Goal: Task Accomplishment & Management: Use online tool/utility

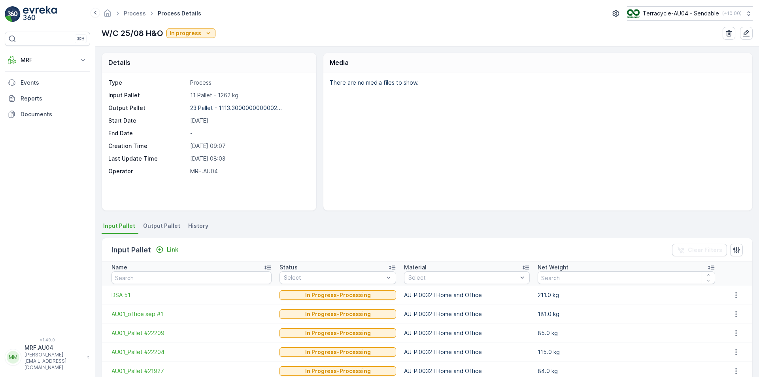
click at [167, 229] on span "Output Pallet" at bounding box center [161, 226] width 37 height 8
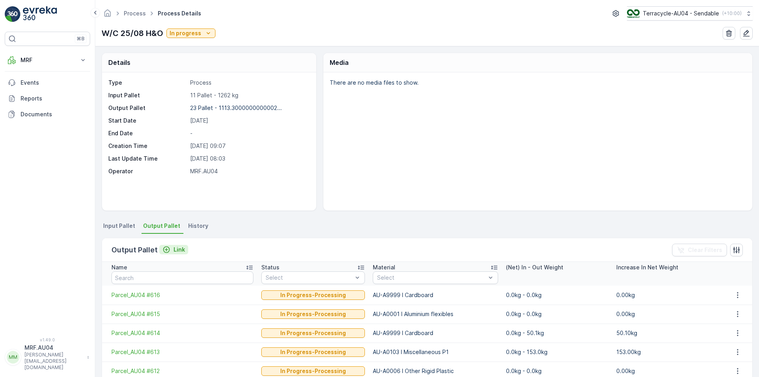
click at [173, 251] on p "Link" at bounding box center [178, 249] width 11 height 8
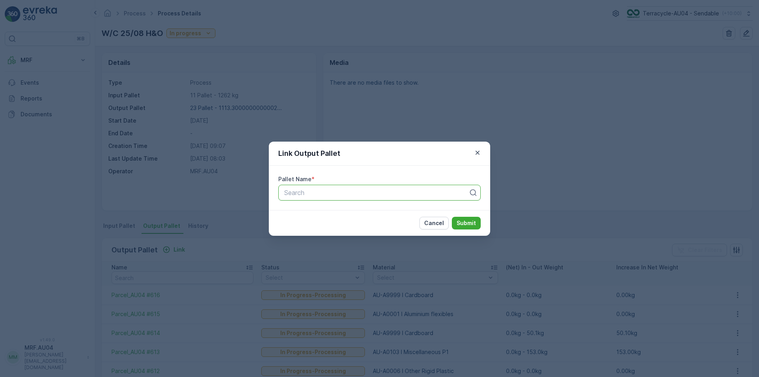
click at [350, 190] on div at bounding box center [376, 192] width 186 height 7
paste input "Parcel_AU04 #617"
type input "Parcel_AU04 #617"
click at [337, 212] on span "Parcel_AU04 #617" at bounding box center [310, 211] width 55 height 7
click at [471, 224] on p "Submit" at bounding box center [465, 223] width 19 height 8
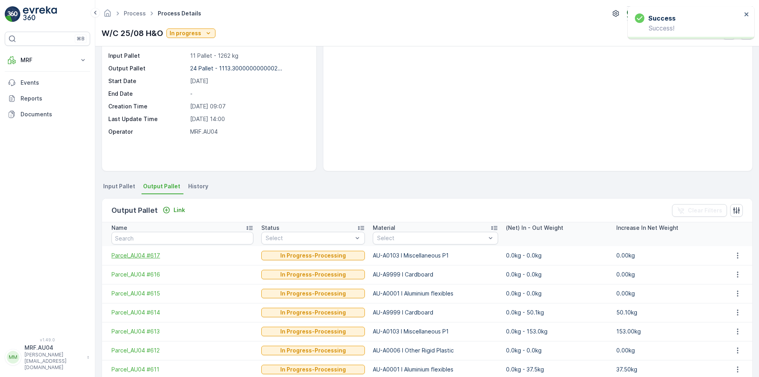
scroll to position [79, 0]
